Goal: Task Accomplishment & Management: Manage account settings

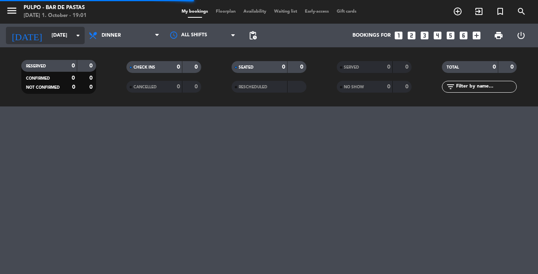
click at [48, 35] on input "[DATE]" at bounding box center [81, 35] width 67 height 13
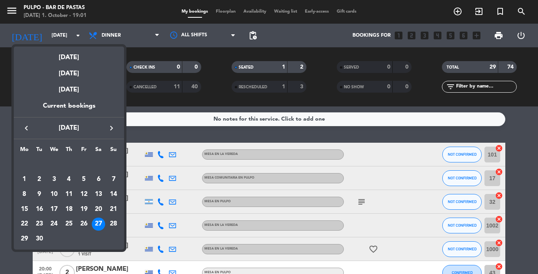
drag, startPoint x: 80, startPoint y: 57, endPoint x: 78, endPoint y: 61, distance: 4.1
click at [80, 57] on div "[DATE]" at bounding box center [69, 54] width 110 height 16
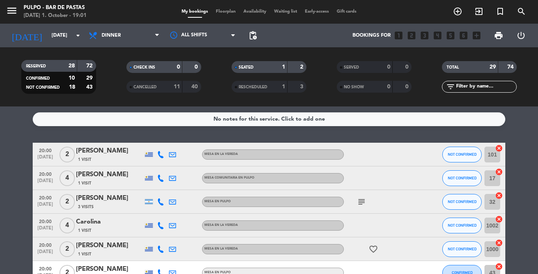
type input "[DATE]"
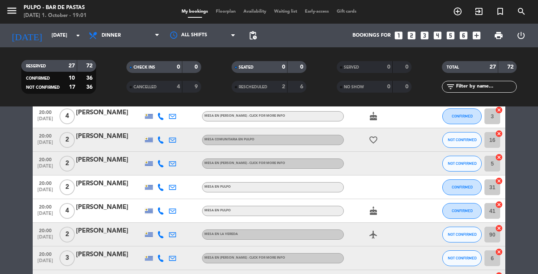
scroll to position [27, 0]
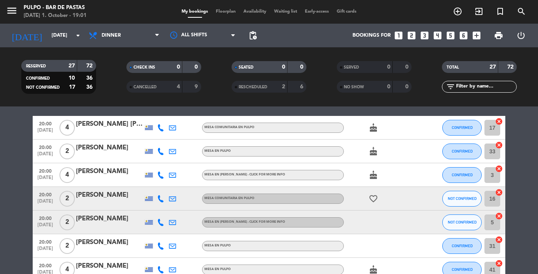
click at [369, 178] on icon "cake" at bounding box center [373, 174] width 9 height 9
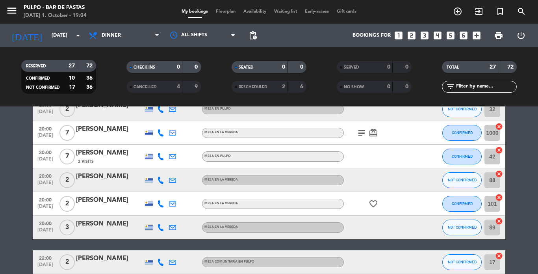
scroll to position [278, 0]
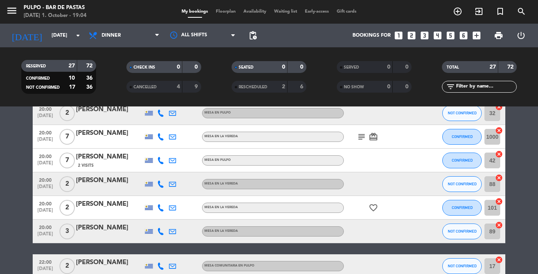
click at [369, 203] on icon "favorite_border" at bounding box center [373, 207] width 9 height 9
click at [371, 202] on div at bounding box center [374, 201] width 6 height 3
click at [358, 133] on icon "subject" at bounding box center [361, 136] width 9 height 9
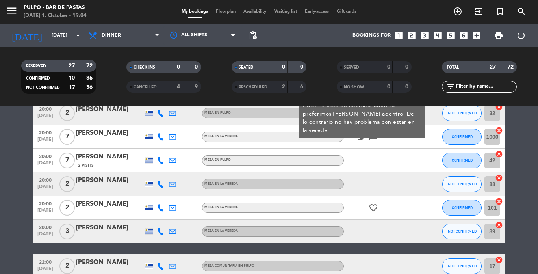
scroll to position [238, 0]
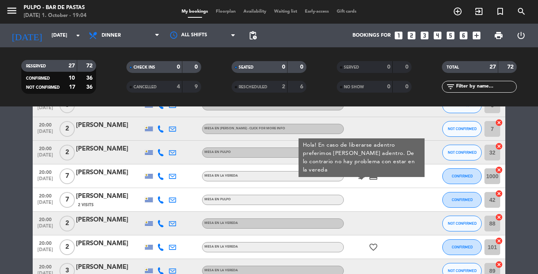
click at [369, 173] on icon "card_giftcard" at bounding box center [373, 175] width 9 height 9
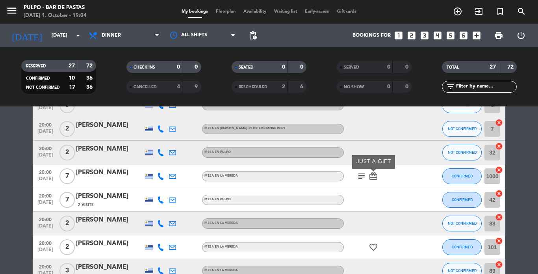
click at [369, 172] on icon "card_giftcard" at bounding box center [373, 175] width 9 height 9
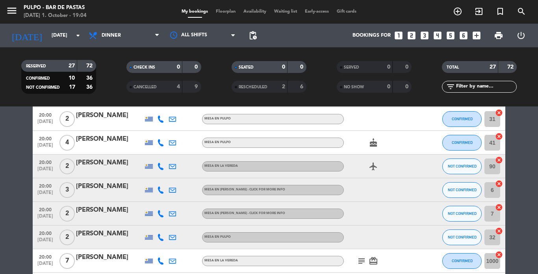
scroll to position [150, 0]
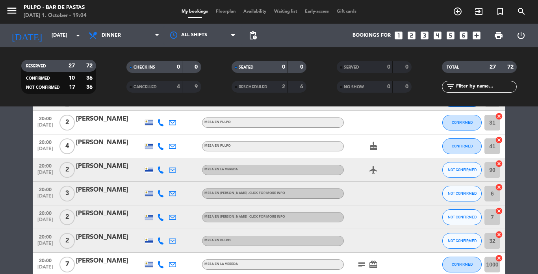
click at [369, 169] on icon "airplanemode_active" at bounding box center [373, 169] width 9 height 9
click at [371, 165] on div at bounding box center [374, 164] width 6 height 3
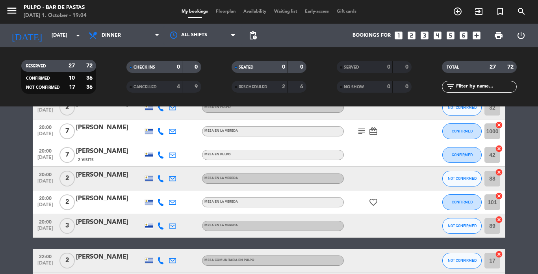
scroll to position [289, 0]
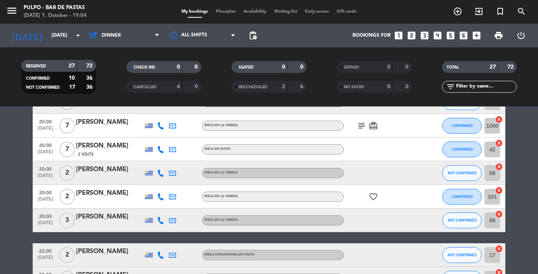
drag, startPoint x: 231, startPoint y: 12, endPoint x: 224, endPoint y: 12, distance: 6.3
click at [230, 12] on span "Floorplan" at bounding box center [226, 11] width 28 height 4
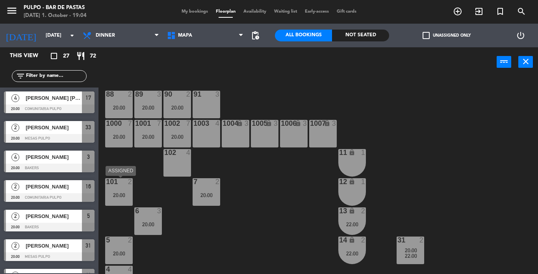
click at [115, 195] on div "20:00" at bounding box center [119, 195] width 28 height 6
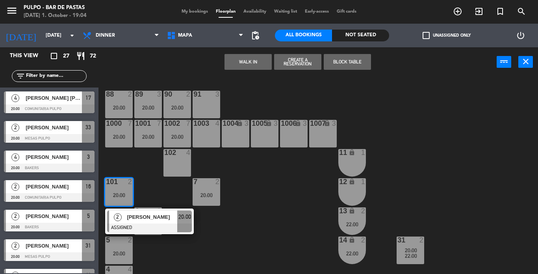
click at [115, 195] on div "20:00" at bounding box center [119, 195] width 28 height 6
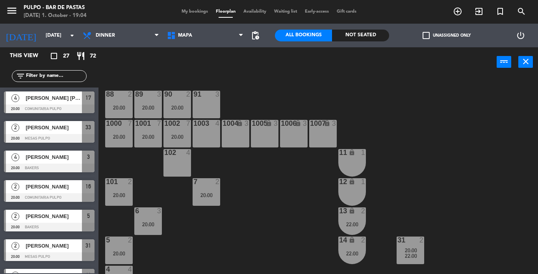
click at [178, 158] on div "102 4" at bounding box center [177, 163] width 28 height 28
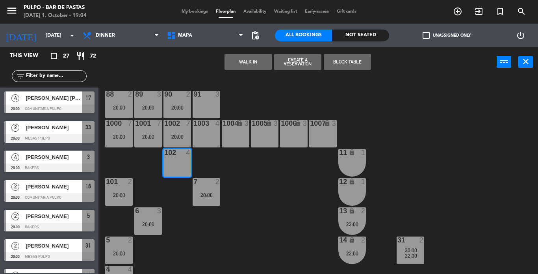
click at [176, 159] on div "102 4" at bounding box center [177, 163] width 28 height 28
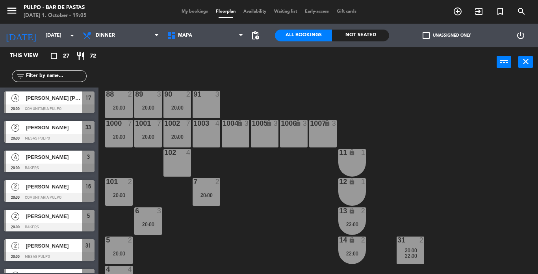
click at [123, 198] on div "101 2 20:00" at bounding box center [119, 192] width 28 height 28
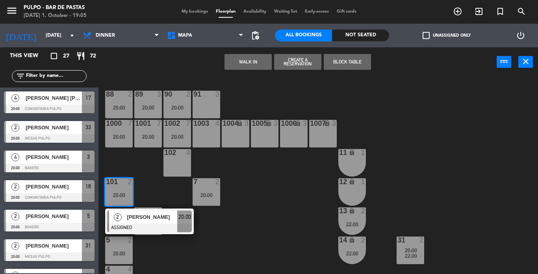
click at [123, 198] on div "101 2 20:00" at bounding box center [119, 192] width 28 height 28
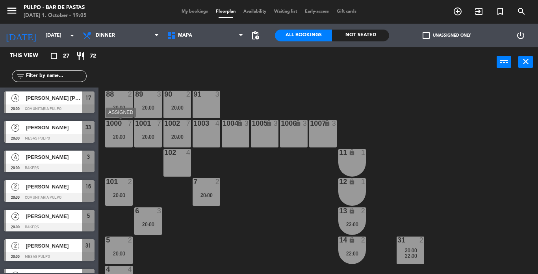
click at [118, 131] on div "1000 7 20:00" at bounding box center [119, 134] width 28 height 28
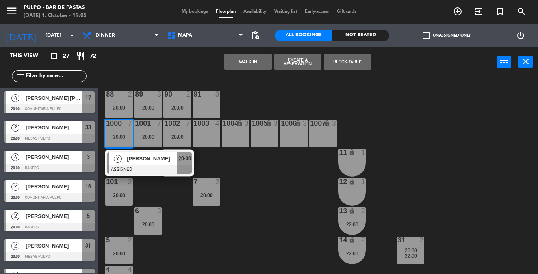
click at [121, 135] on div "20:00" at bounding box center [119, 137] width 28 height 6
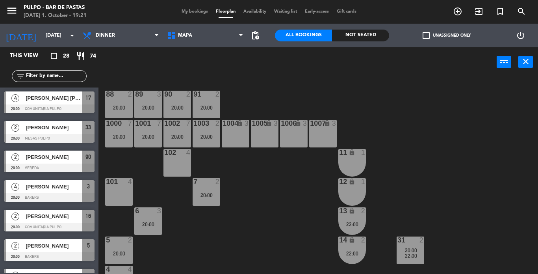
click at [174, 160] on div "102 4" at bounding box center [177, 163] width 28 height 28
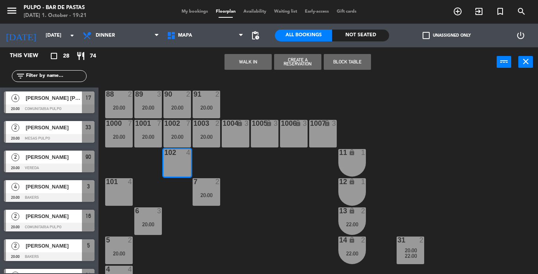
click at [171, 161] on div "102 4" at bounding box center [177, 163] width 28 height 28
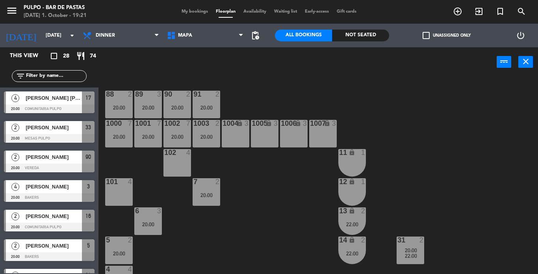
click at [120, 191] on div "101 4" at bounding box center [119, 192] width 28 height 28
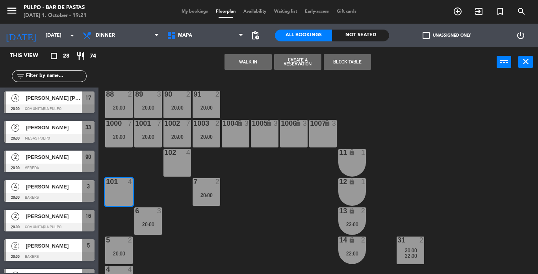
click at [120, 191] on div "101 4" at bounding box center [119, 192] width 28 height 28
